Goal: Task Accomplishment & Management: Manage account settings

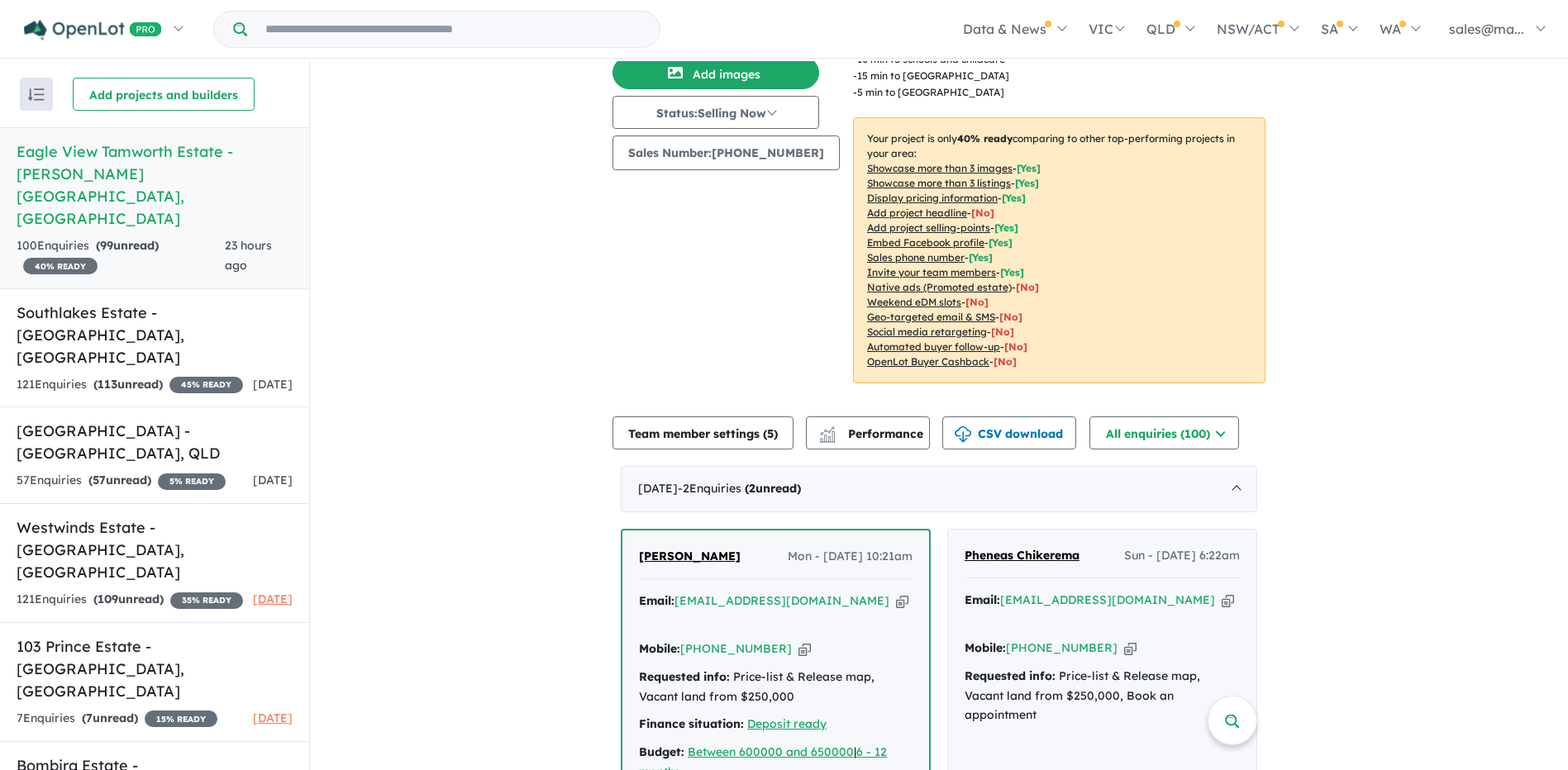
scroll to position [413, 0]
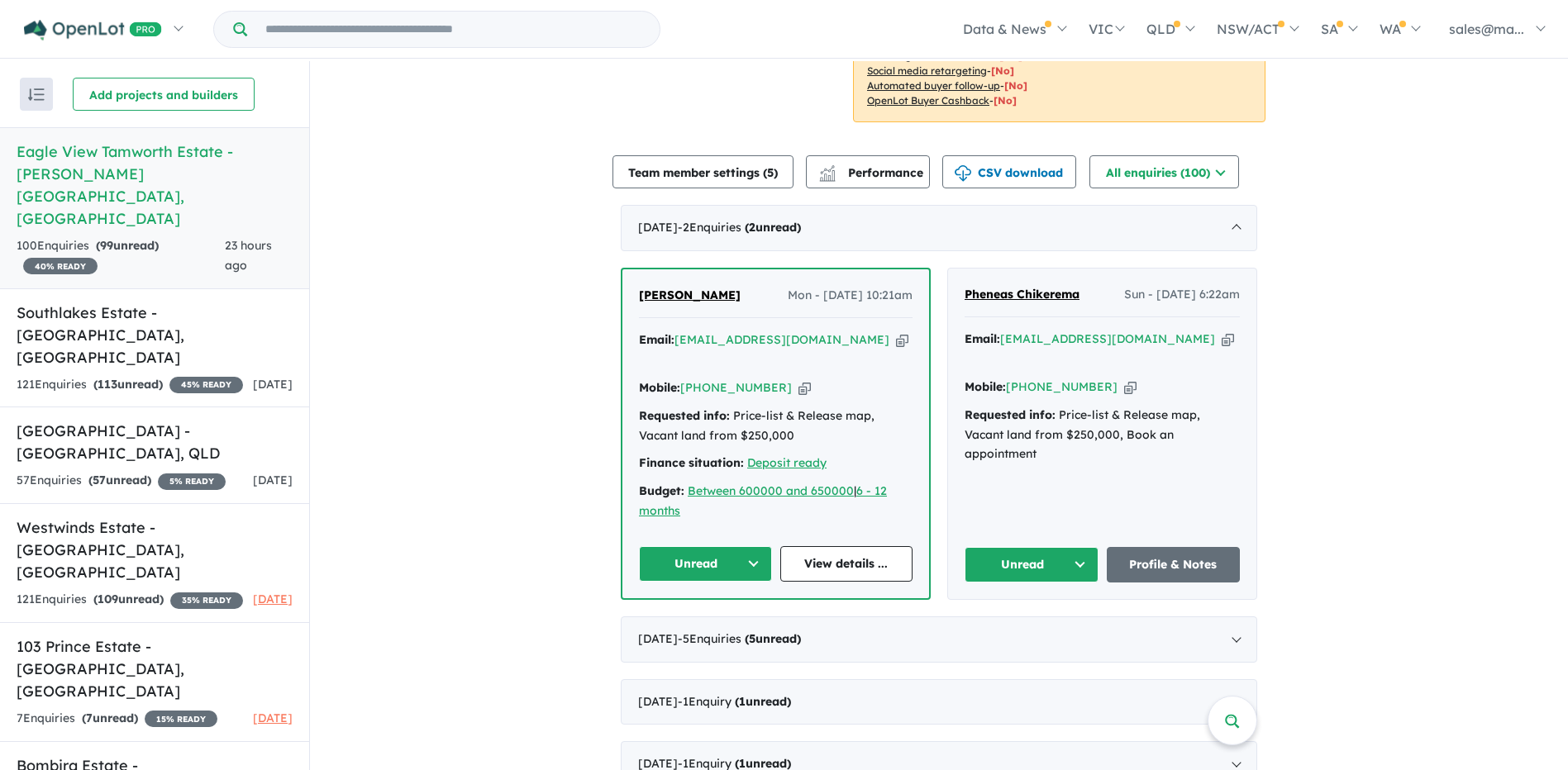
click at [1222, 331] on icon "button" at bounding box center [1228, 339] width 13 height 18
drag, startPoint x: 1084, startPoint y: 263, endPoint x: 958, endPoint y: 260, distance: 126.0
click at [958, 269] on div "Pheneas Chikerema Sun - [DATE] 6:22am Email: [EMAIL_ADDRESS][DOMAIN_NAME] Copie…" at bounding box center [1102, 434] width 308 height 331
copy span "Pheneas Chikerema"
drag, startPoint x: 1110, startPoint y: 345, endPoint x: 599, endPoint y: 345, distance: 511.0
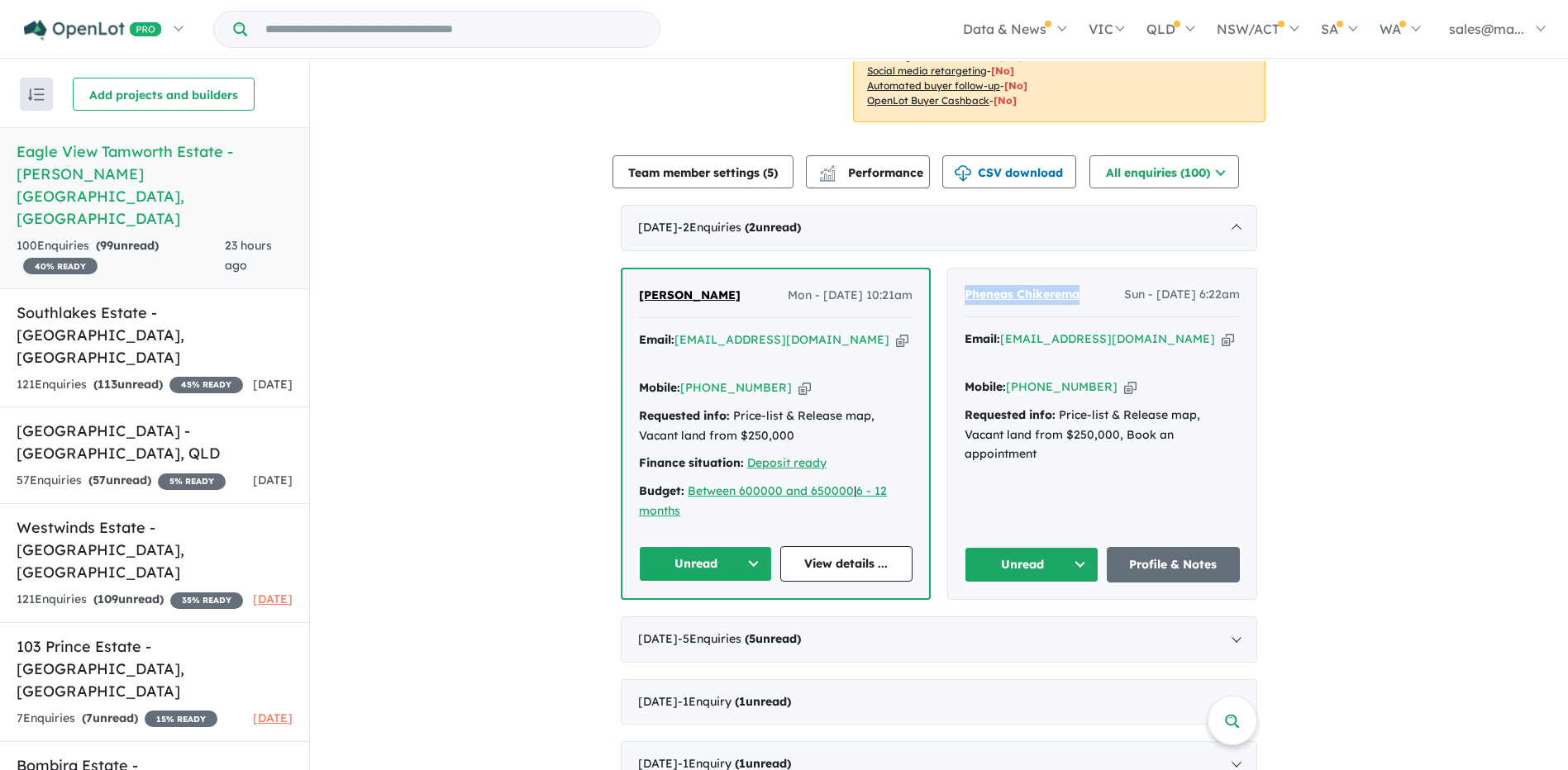
click at [1124, 379] on icon "button" at bounding box center [1130, 387] width 13 height 18
copy span "Pheneas Chikerema"
click at [896, 332] on icon "button" at bounding box center [902, 340] width 13 height 18
copy span "Pheneas Chikerema"
drag, startPoint x: 727, startPoint y: 277, endPoint x: 598, endPoint y: 277, distance: 129.0
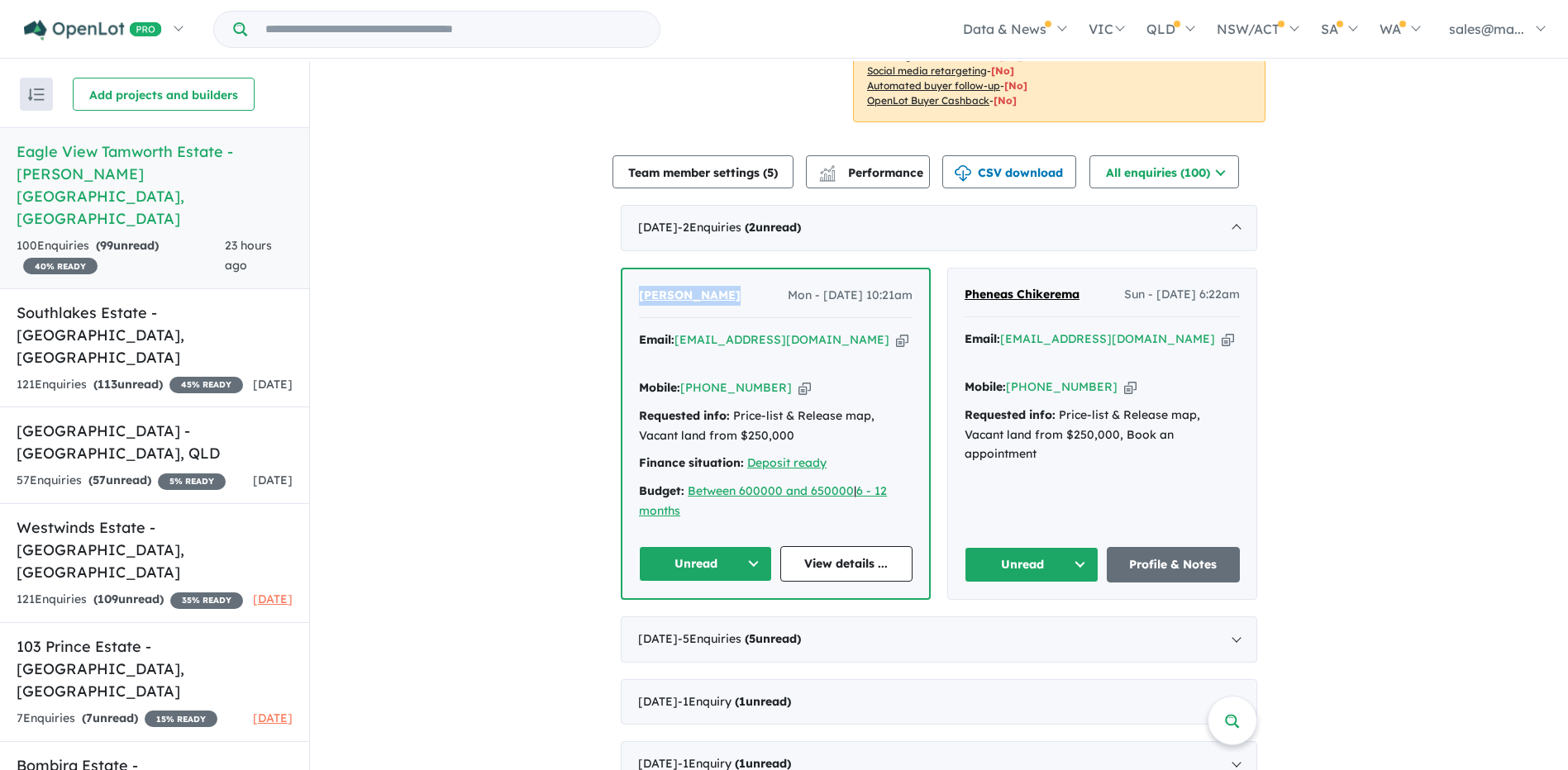
copy span "[PERSON_NAME]"
drag, startPoint x: 781, startPoint y: 350, endPoint x: 294, endPoint y: 364, distance: 487.2
click at [799, 380] on icon "button" at bounding box center [805, 388] width 13 height 18
copy span "[PERSON_NAME]"
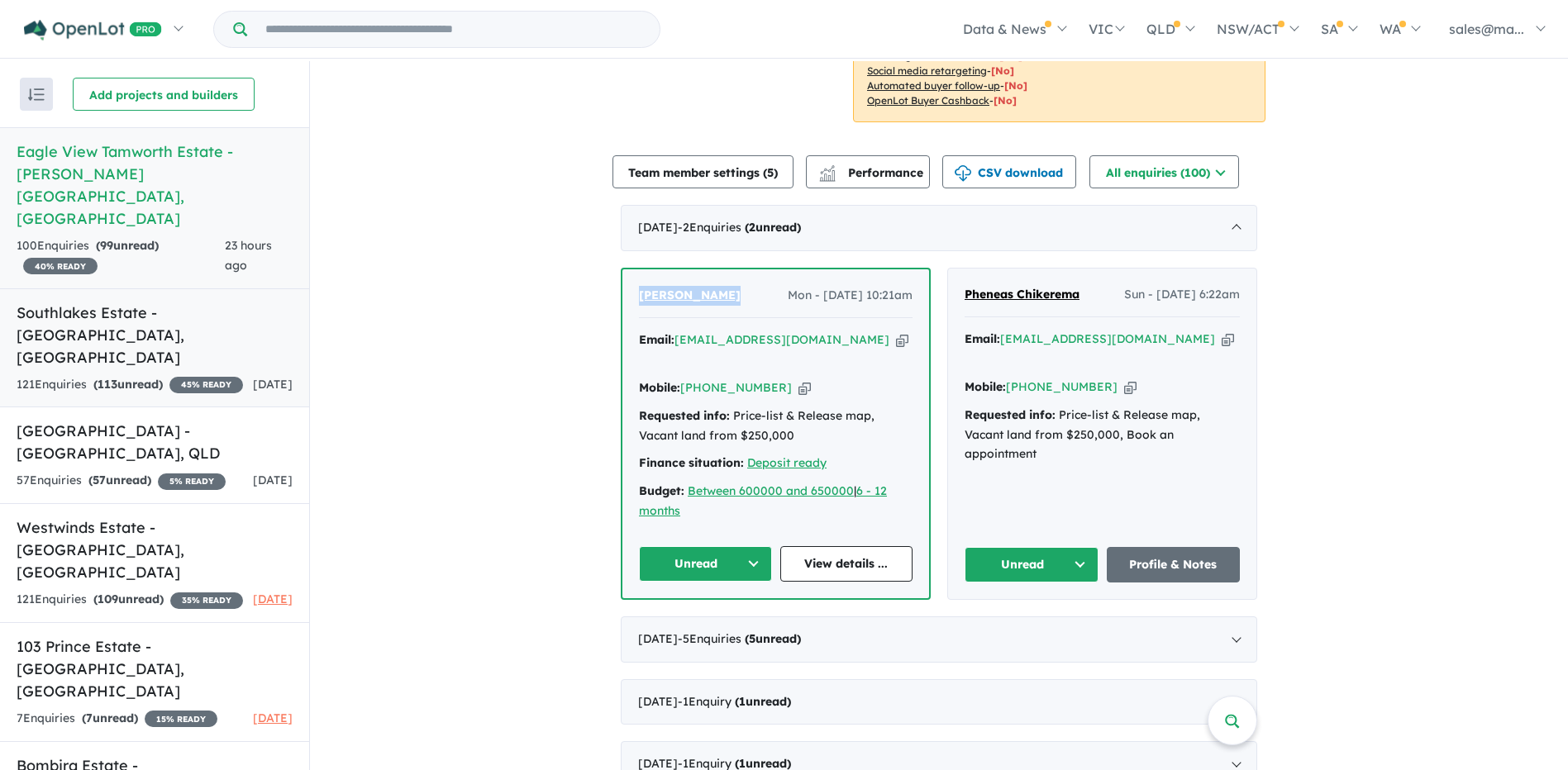
click at [229, 301] on h5 "Southlakes Estate - [GEOGRAPHIC_DATA] , [GEOGRAPHIC_DATA]" at bounding box center [154, 334] width 276 height 67
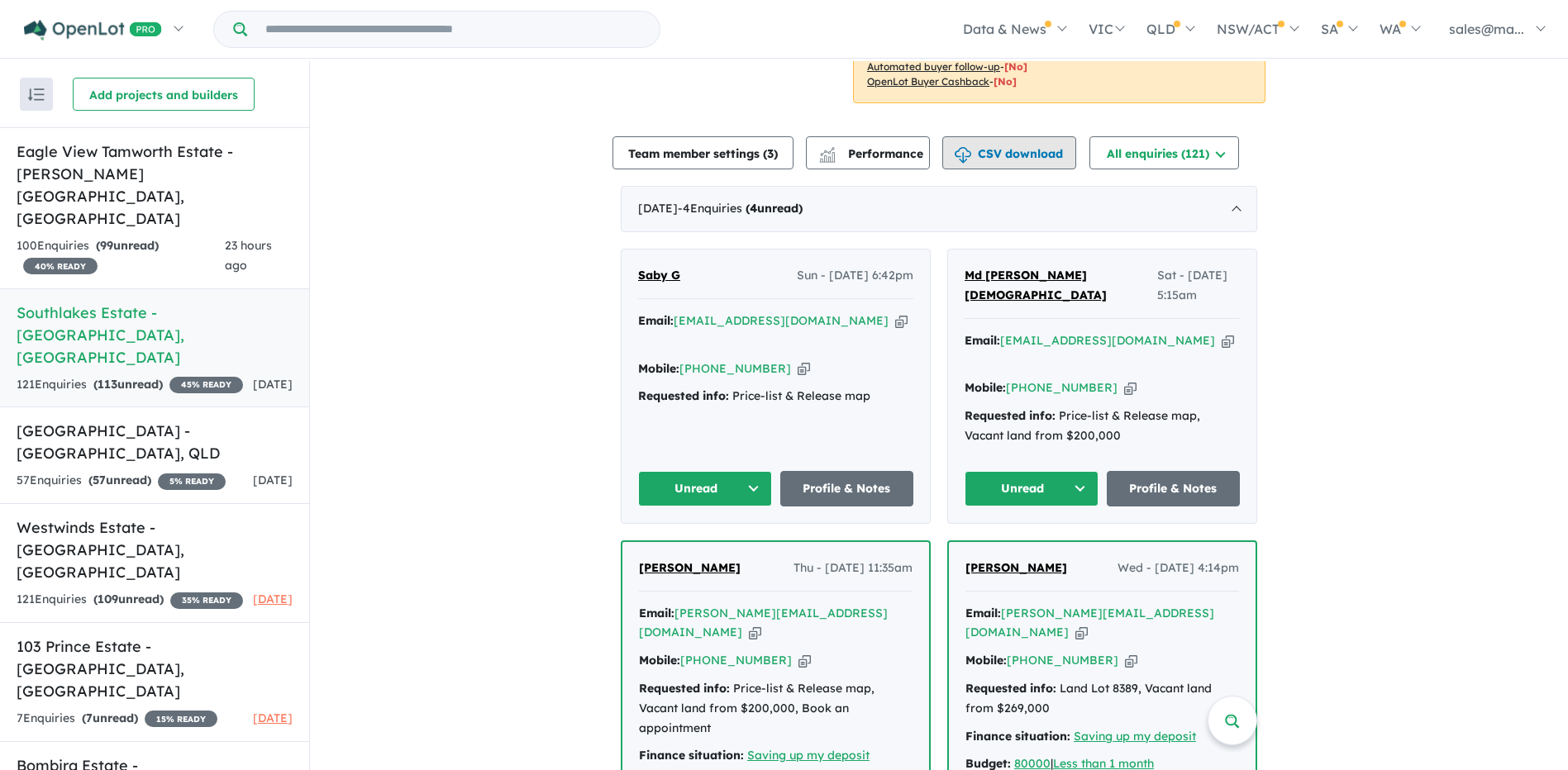
scroll to position [503, 0]
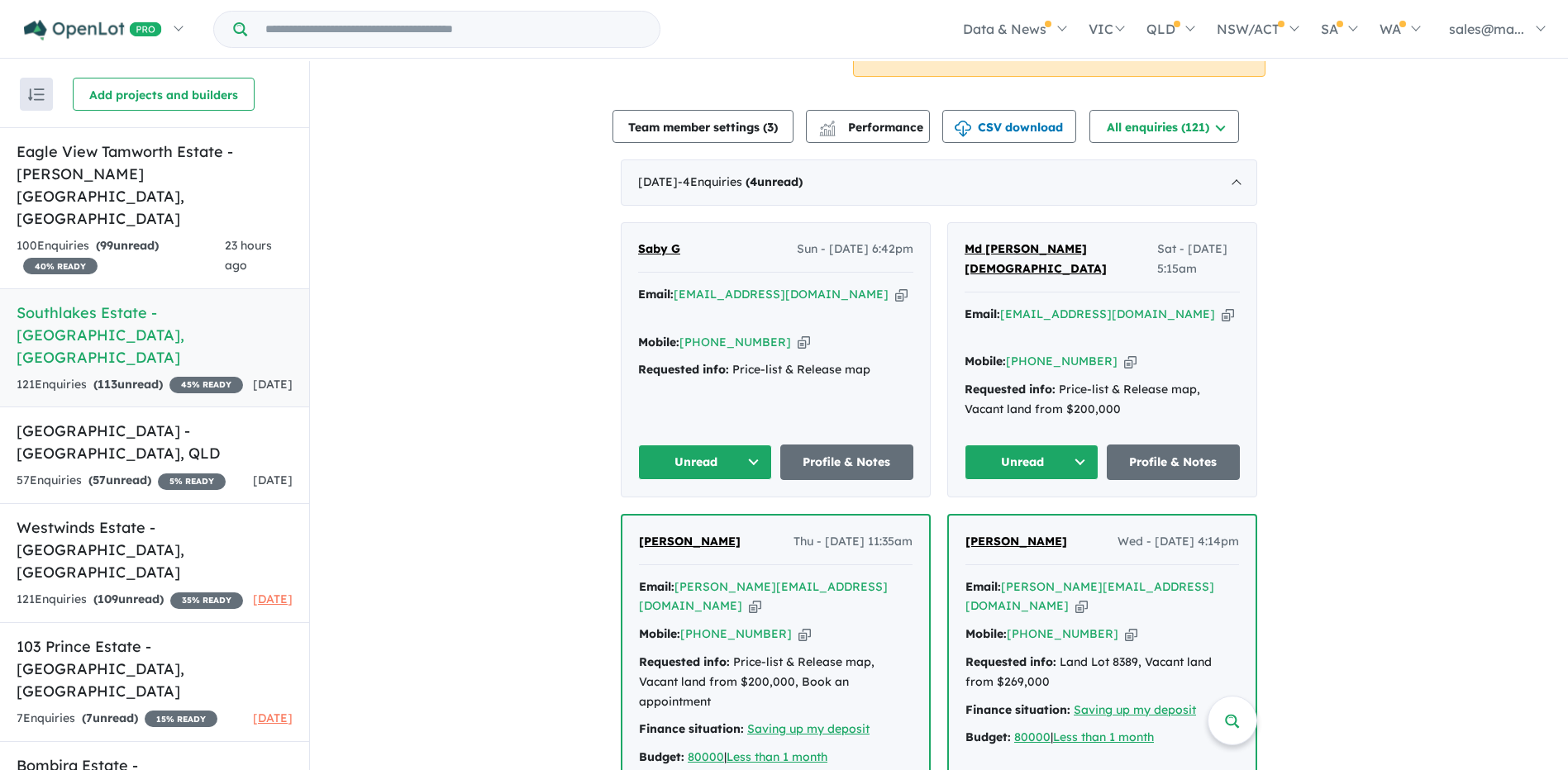
drag, startPoint x: 1154, startPoint y: 292, endPoint x: 1141, endPoint y: 294, distance: 13.2
click at [1222, 306] on icon "button" at bounding box center [1228, 315] width 13 height 18
drag, startPoint x: 1077, startPoint y: 258, endPoint x: 889, endPoint y: 267, distance: 188.2
click at [889, 267] on div "Saby G Sun - [DATE] 6:42pm Email: [EMAIL_ADDRESS][DOMAIN_NAME] Copied! Mobile: …" at bounding box center [939, 535] width 637 height 624
click at [1075, 267] on div "Md [PERSON_NAME][DEMOGRAPHIC_DATA] Sat - [DATE] 5:15am" at bounding box center [1102, 266] width 276 height 53
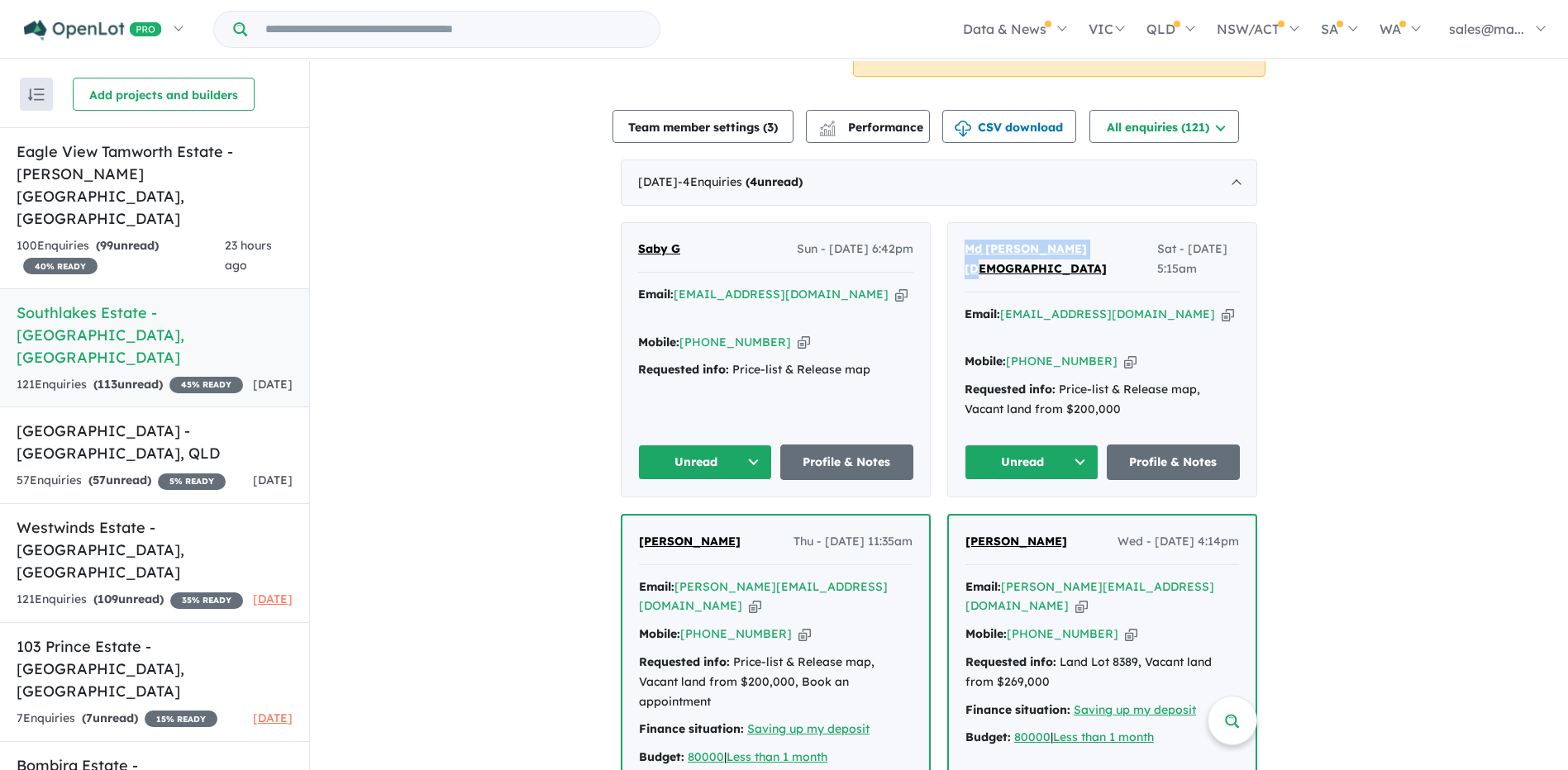
drag, startPoint x: 1075, startPoint y: 253, endPoint x: 946, endPoint y: 253, distance: 129.0
click at [948, 253] on div "Md [PERSON_NAME][DEMOGRAPHIC_DATA] Sat - [DATE] 5:15am Email: [EMAIL_ADDRESS][D…" at bounding box center [1102, 359] width 308 height 274
copy span "Md [PERSON_NAME][DEMOGRAPHIC_DATA]"
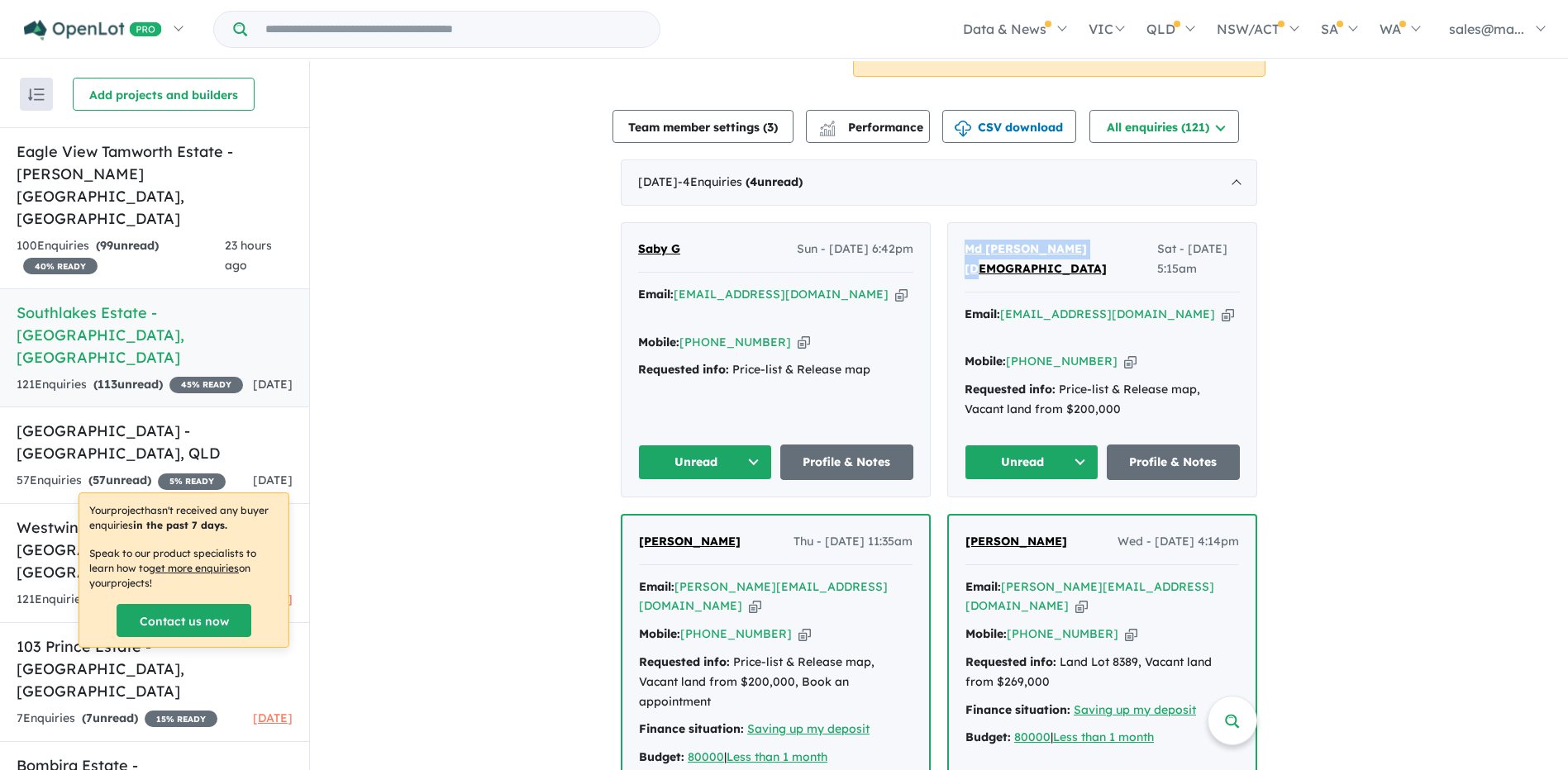
drag, startPoint x: 1104, startPoint y: 323, endPoint x: 666, endPoint y: 393, distance: 443.6
click at [1124, 353] on icon "button" at bounding box center [1130, 362] width 13 height 18
copy span "Md [PERSON_NAME][DEMOGRAPHIC_DATA]"
click at [895, 297] on icon "button" at bounding box center [901, 294] width 13 height 18
copy span "Md [PERSON_NAME][DEMOGRAPHIC_DATA]"
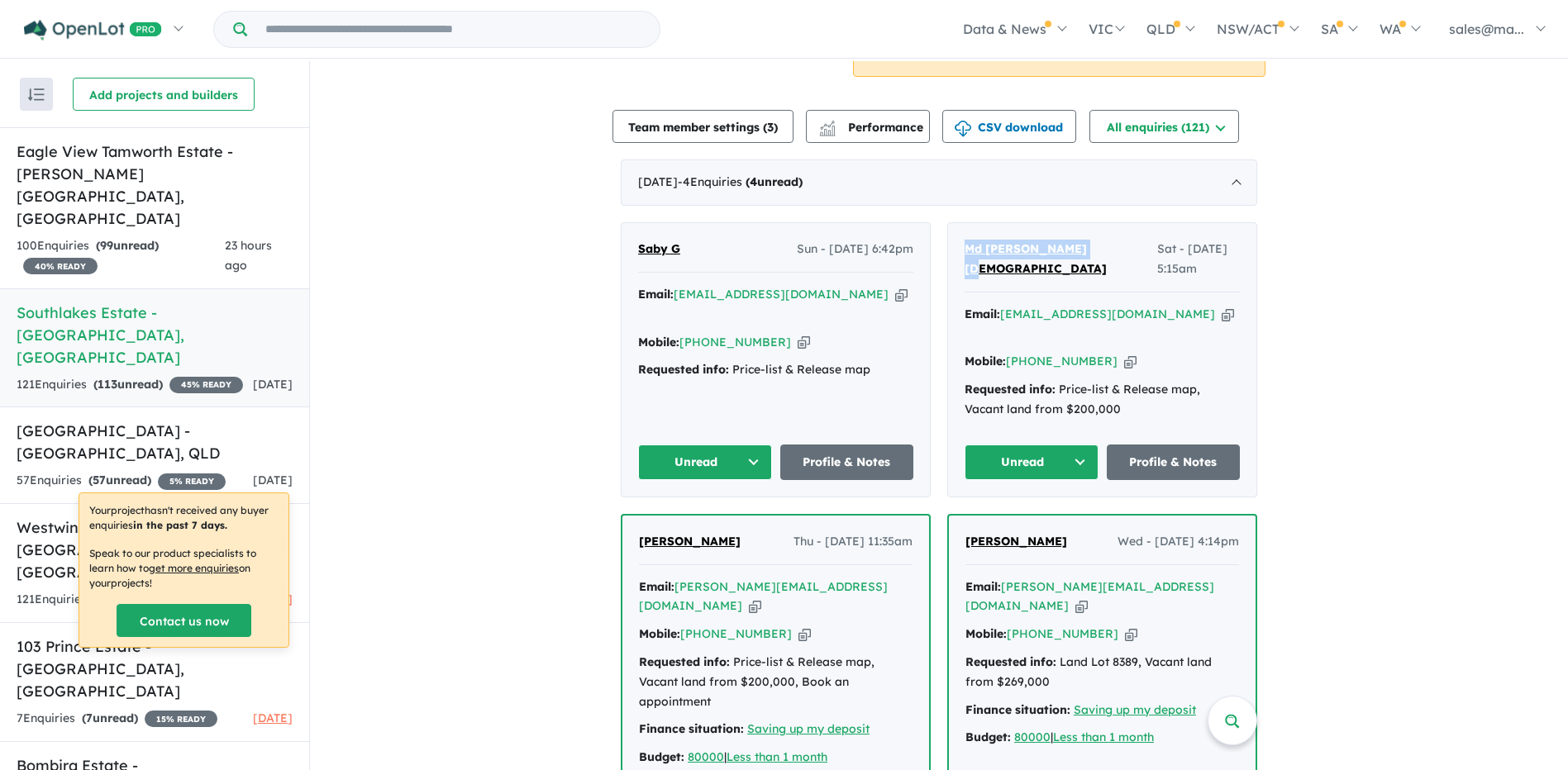
click at [798, 334] on icon "button" at bounding box center [804, 342] width 13 height 18
copy span "Md [PERSON_NAME][DEMOGRAPHIC_DATA]"
